Goal: Information Seeking & Learning: Learn about a topic

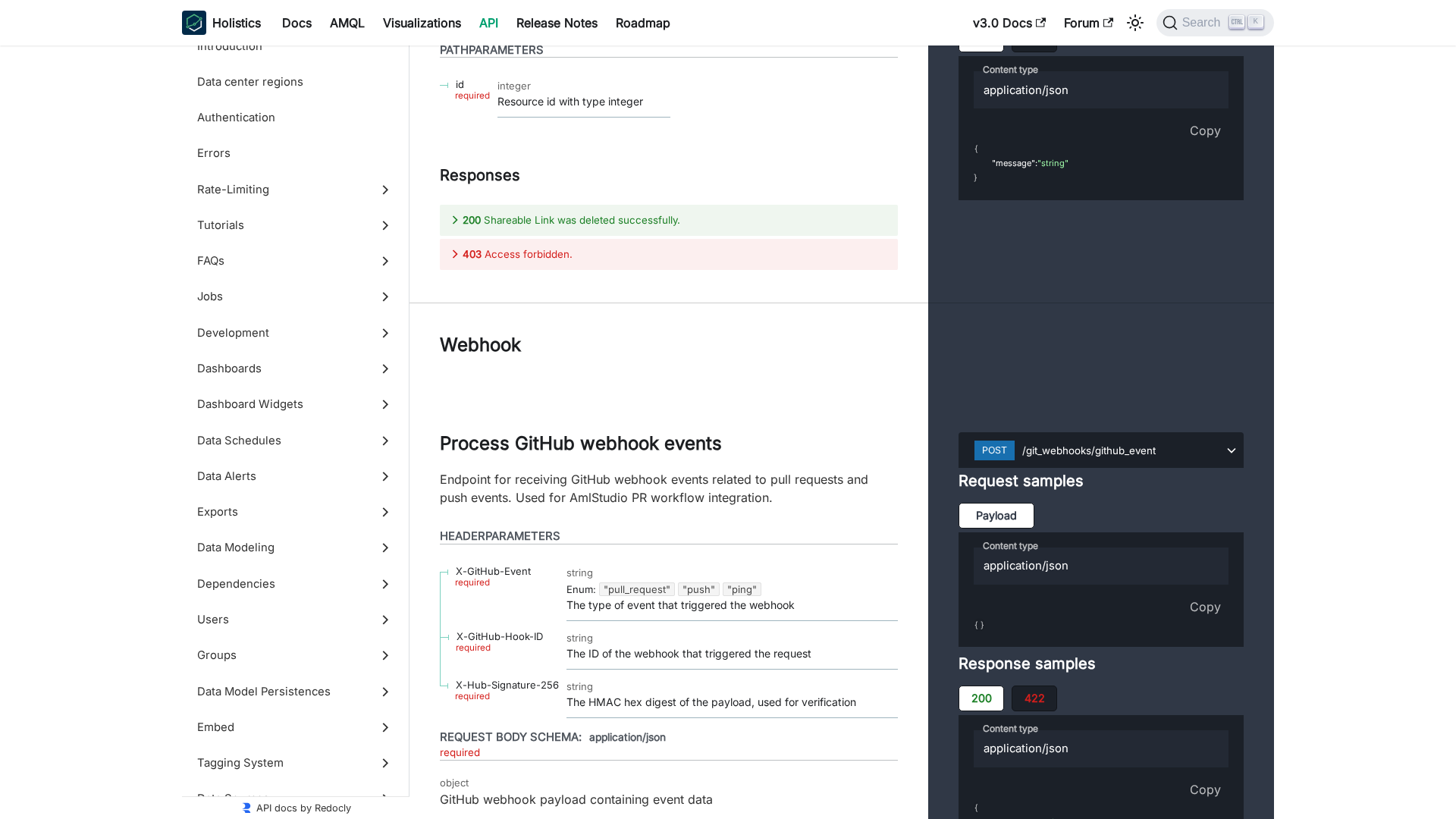
scroll to position [67274, 0]
